Goal: Information Seeking & Learning: Check status

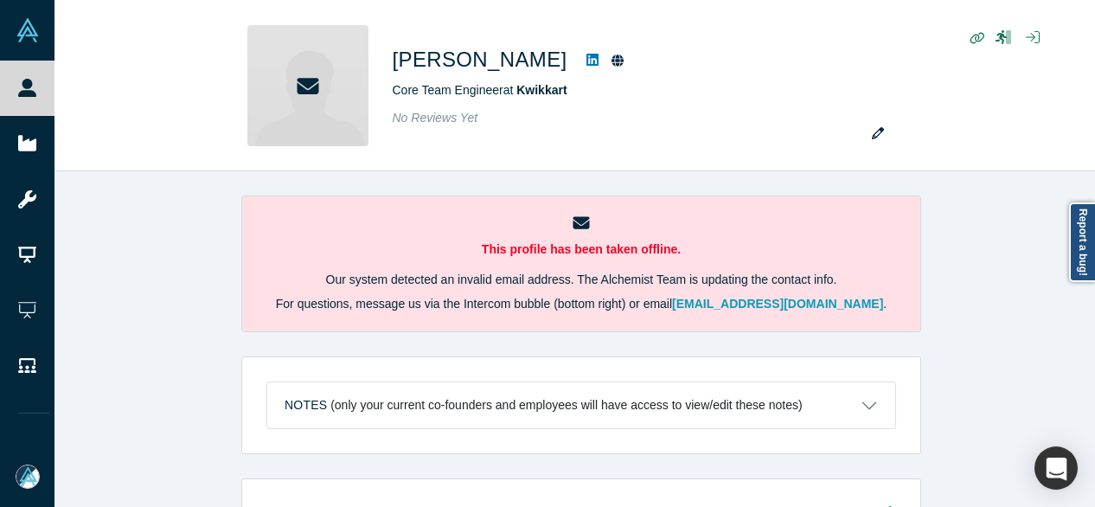
click at [138, 233] on div "This profile has been taken offline. Our system detected an invalid email addre…" at bounding box center [582, 345] width 1054 height 349
